Goal: Task Accomplishment & Management: Use online tool/utility

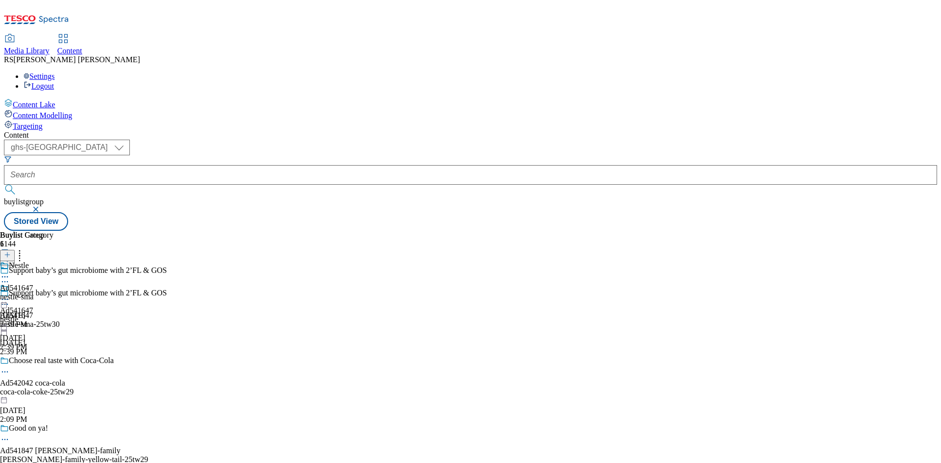
select select "ghs-[GEOGRAPHIC_DATA]"
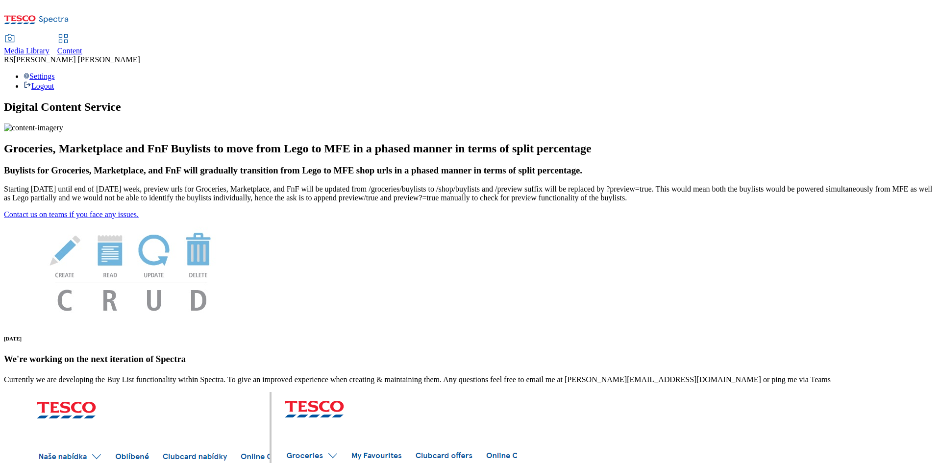
click at [82, 47] on span "Content" at bounding box center [69, 51] width 25 height 8
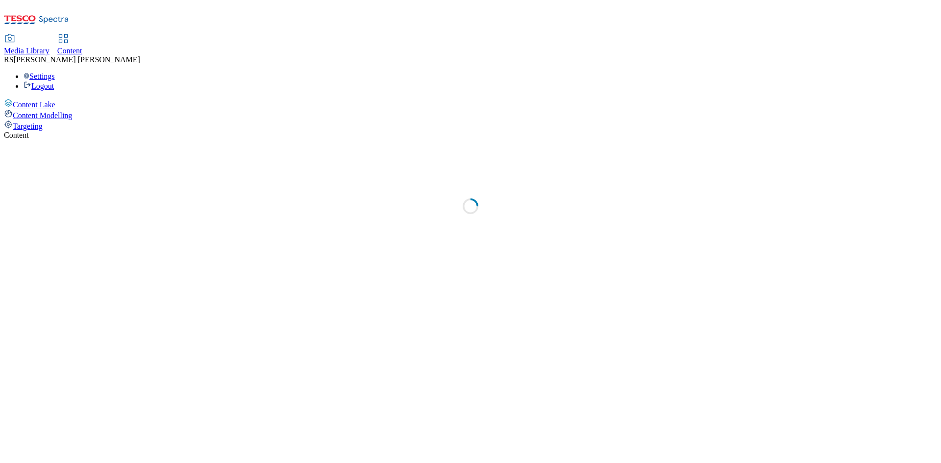
select select "ghs-[GEOGRAPHIC_DATA]"
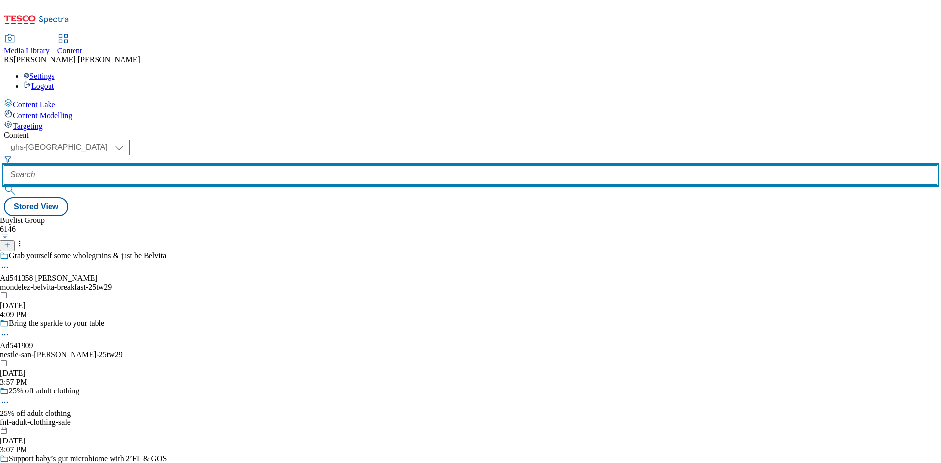
click at [251, 165] on input "text" at bounding box center [470, 175] width 933 height 20
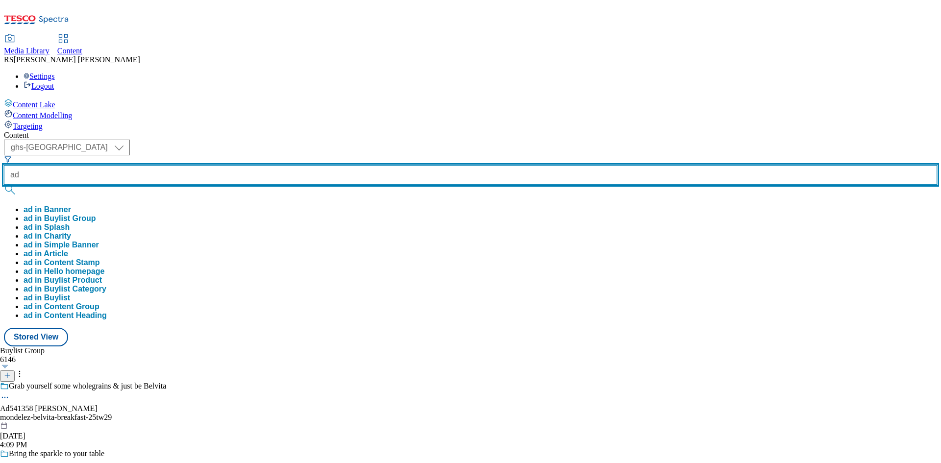
paste input "541915"
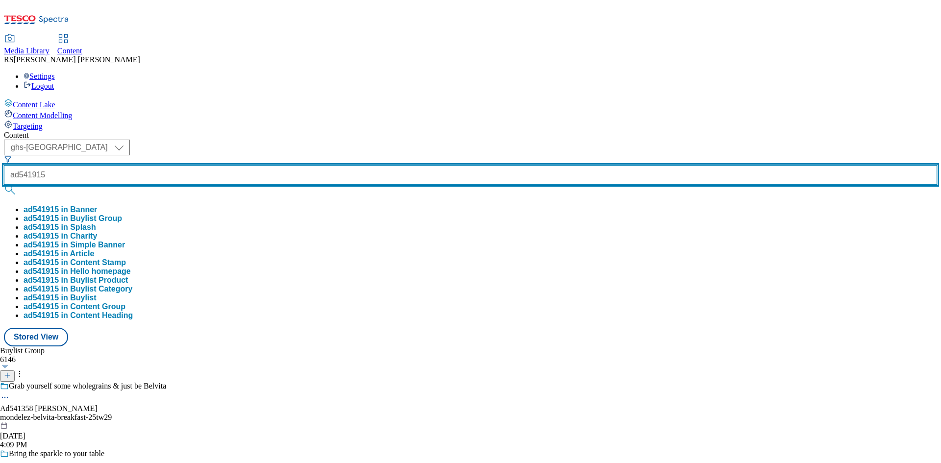
type input "ad541915"
click at [4, 185] on button "submit" at bounding box center [11, 190] width 14 height 10
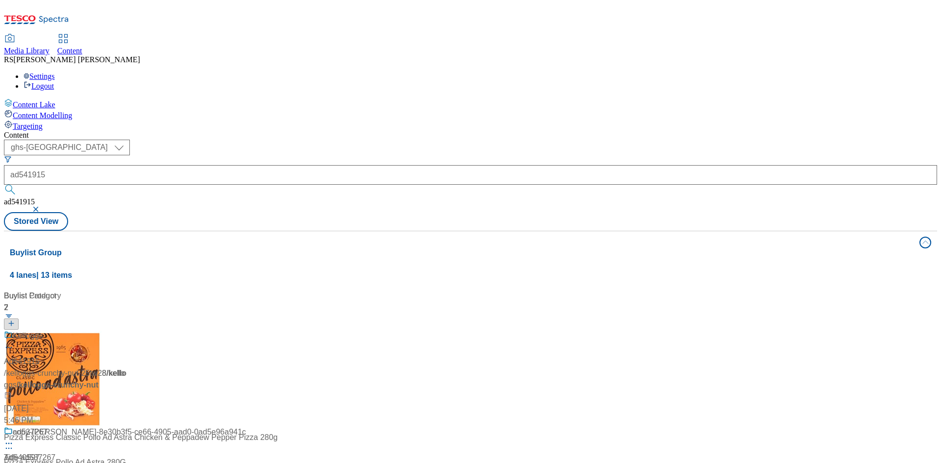
click at [503, 131] on div "Content" at bounding box center [470, 135] width 933 height 9
click at [126, 368] on div "/ kelloggs-crunchy-nut-25tw28 / kelloggs" at bounding box center [65, 380] width 123 height 24
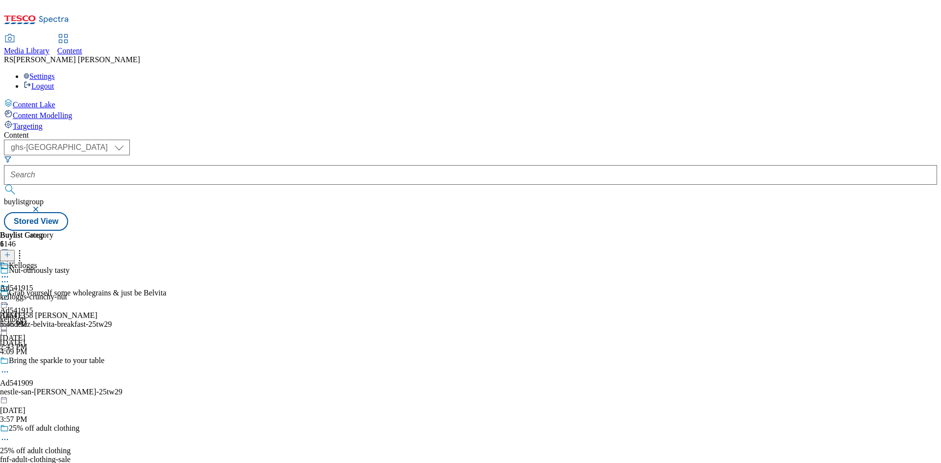
click at [10, 294] on icon at bounding box center [5, 299] width 10 height 10
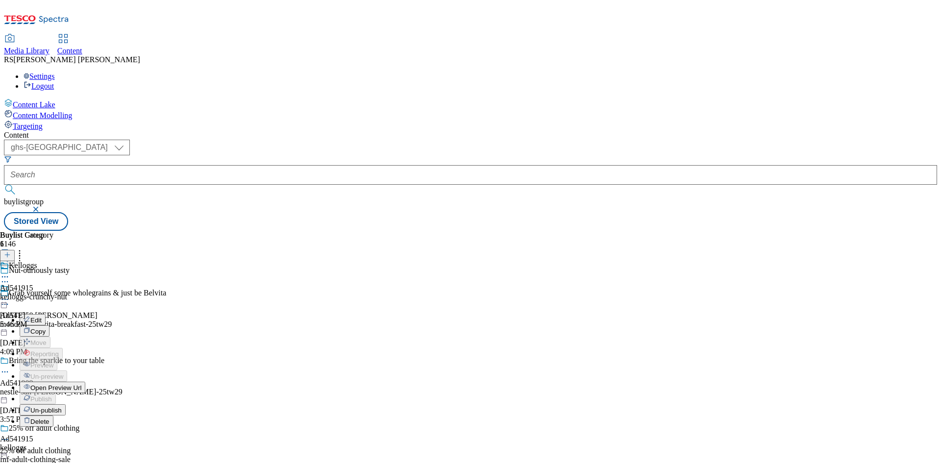
click at [62, 407] on span "Un-publish" at bounding box center [45, 410] width 31 height 7
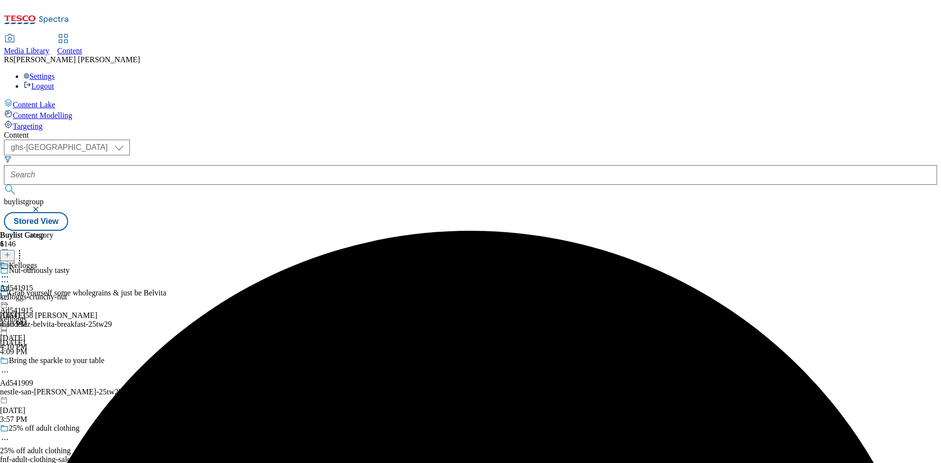
click at [10, 294] on icon at bounding box center [5, 299] width 10 height 10
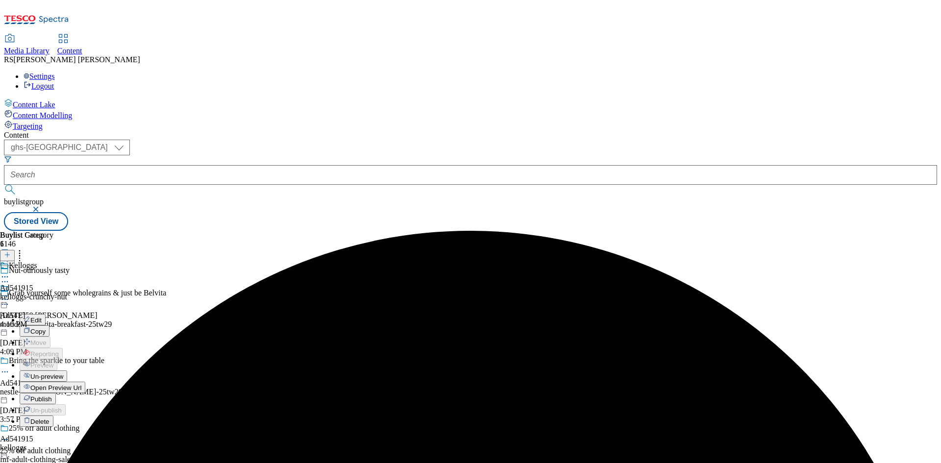
click at [63, 373] on span "Un-preview" at bounding box center [46, 376] width 33 height 7
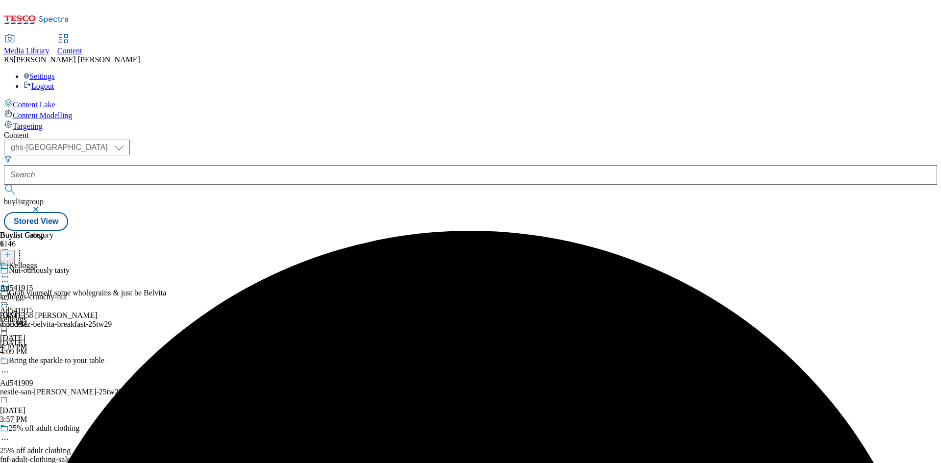
click at [10, 277] on icon at bounding box center [5, 282] width 10 height 10
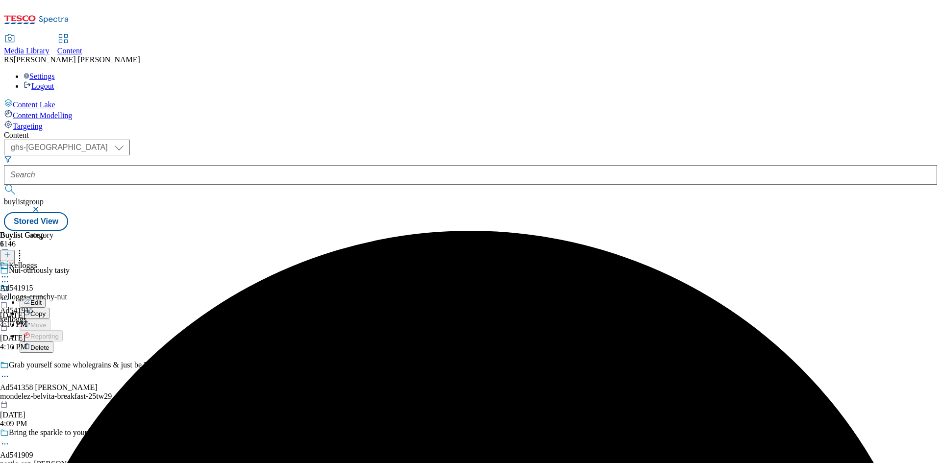
click at [42, 299] on span "Edit" at bounding box center [35, 302] width 11 height 7
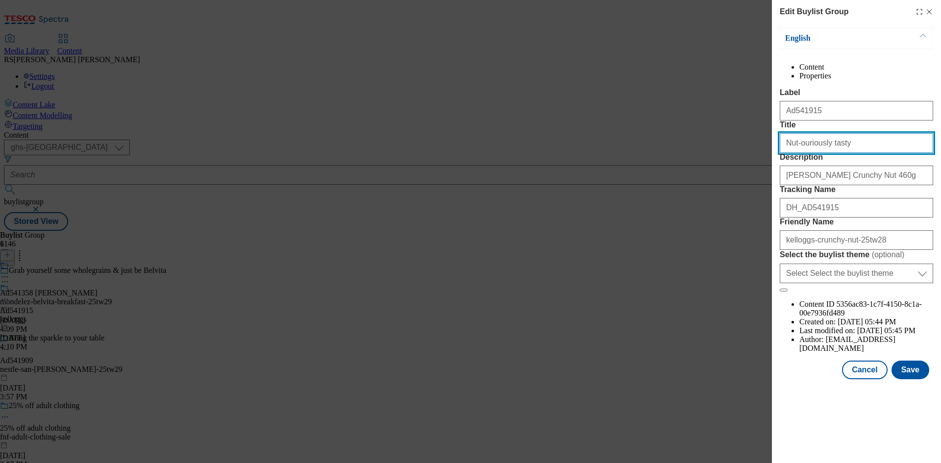
click at [804, 153] on input "Nut-ouriously tasty" at bounding box center [856, 143] width 153 height 20
type input "Nut-oriously tasty"
click at [911, 379] on button "Save" at bounding box center [910, 370] width 38 height 19
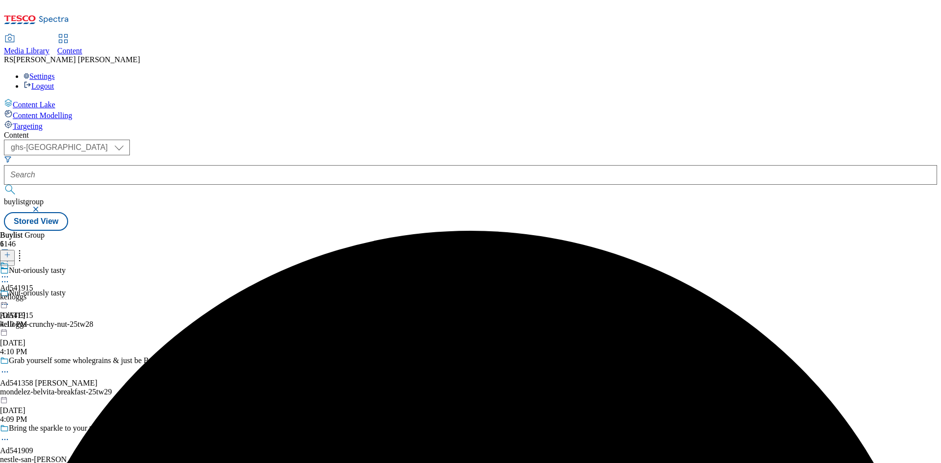
click at [10, 272] on icon at bounding box center [5, 277] width 10 height 10
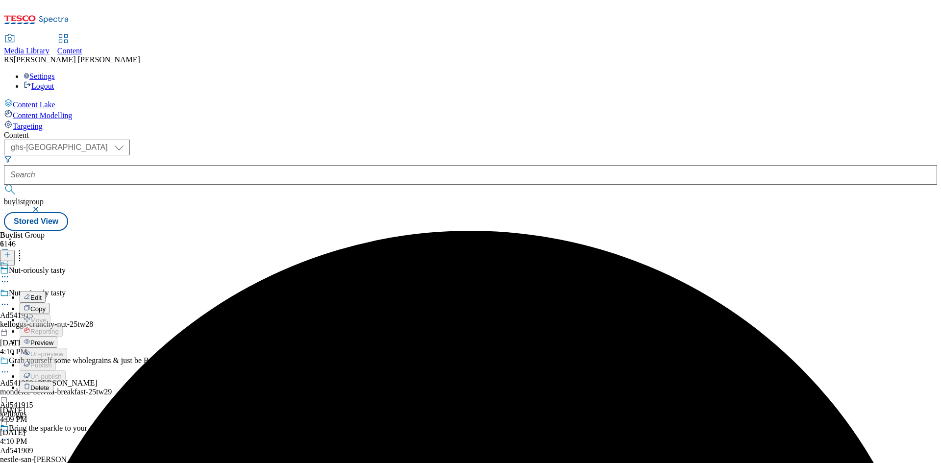
click at [53, 339] on span "Preview" at bounding box center [41, 342] width 23 height 7
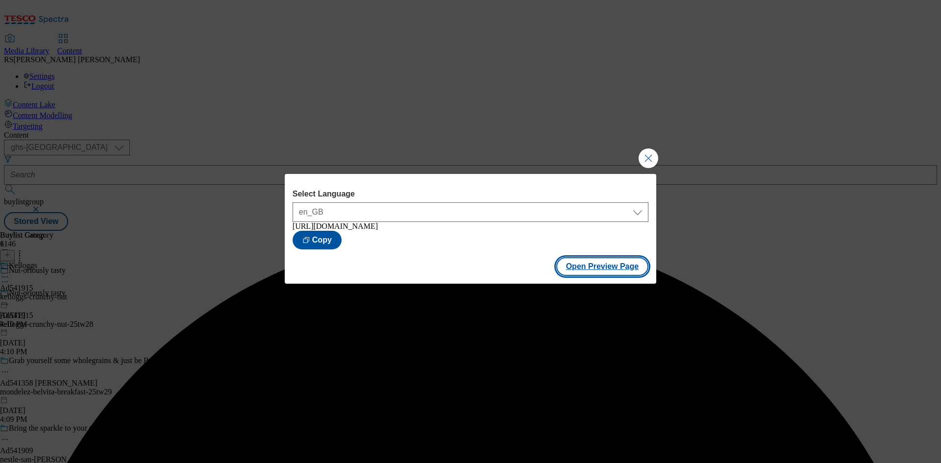
click at [610, 271] on button "Open Preview Page" at bounding box center [602, 266] width 93 height 19
click at [649, 154] on button "Close Modal" at bounding box center [648, 158] width 20 height 20
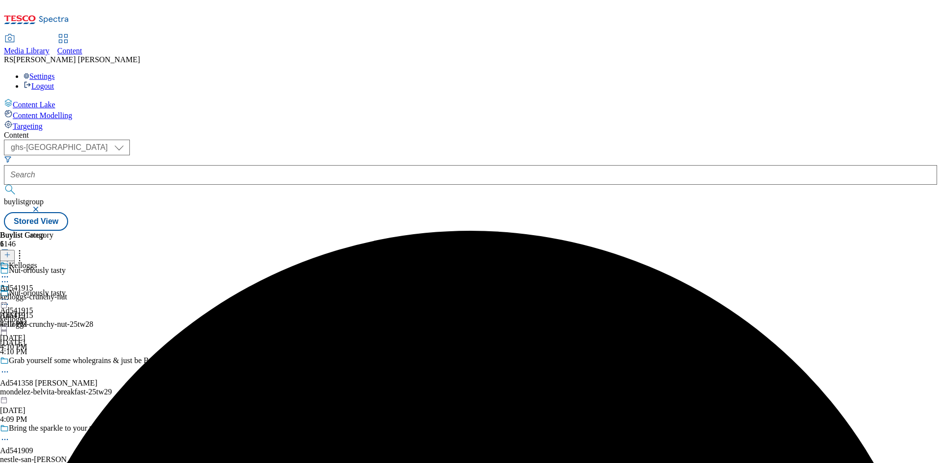
click at [10, 294] on icon at bounding box center [5, 299] width 10 height 10
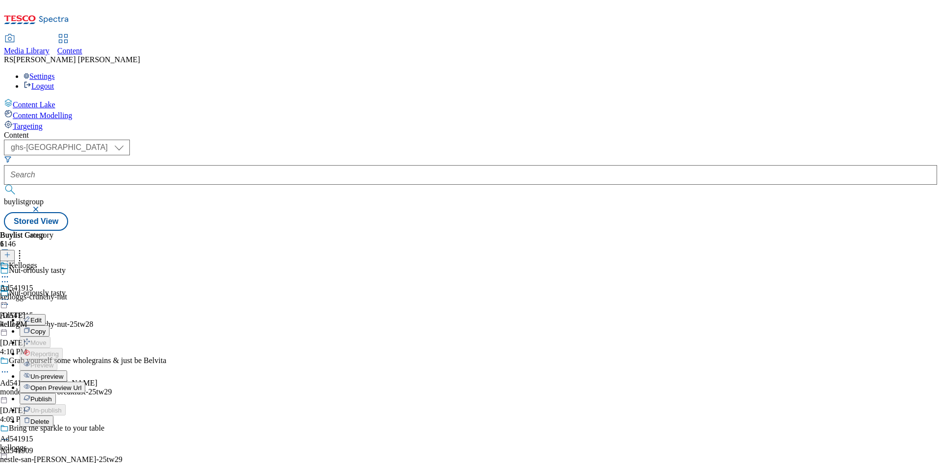
click at [52, 395] on span "Publish" at bounding box center [41, 398] width 22 height 7
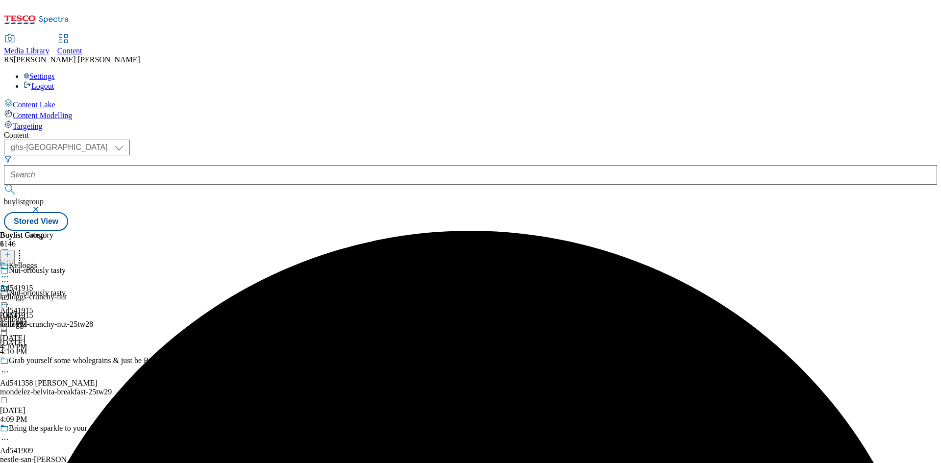
click at [10, 294] on icon at bounding box center [5, 299] width 10 height 10
click at [81, 384] on span "Open Preview Url" at bounding box center [55, 387] width 51 height 7
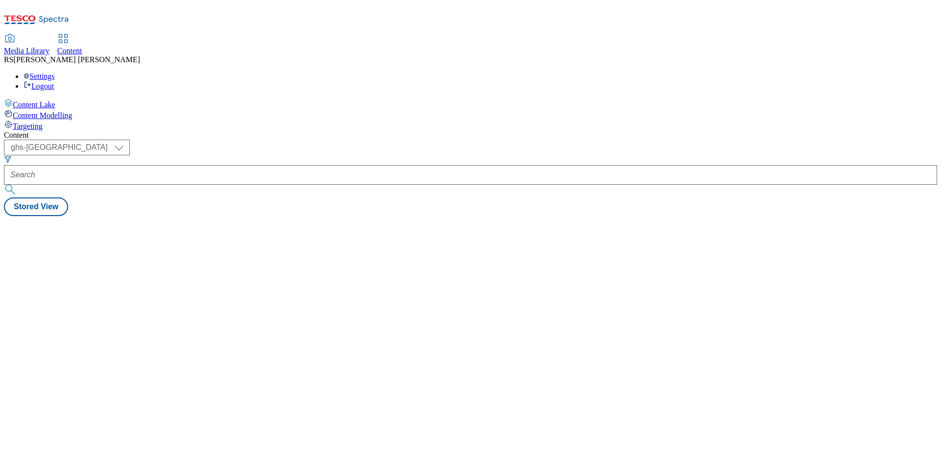
select select "ghs-[GEOGRAPHIC_DATA]"
